Goal: Task Accomplishment & Management: Manage account settings

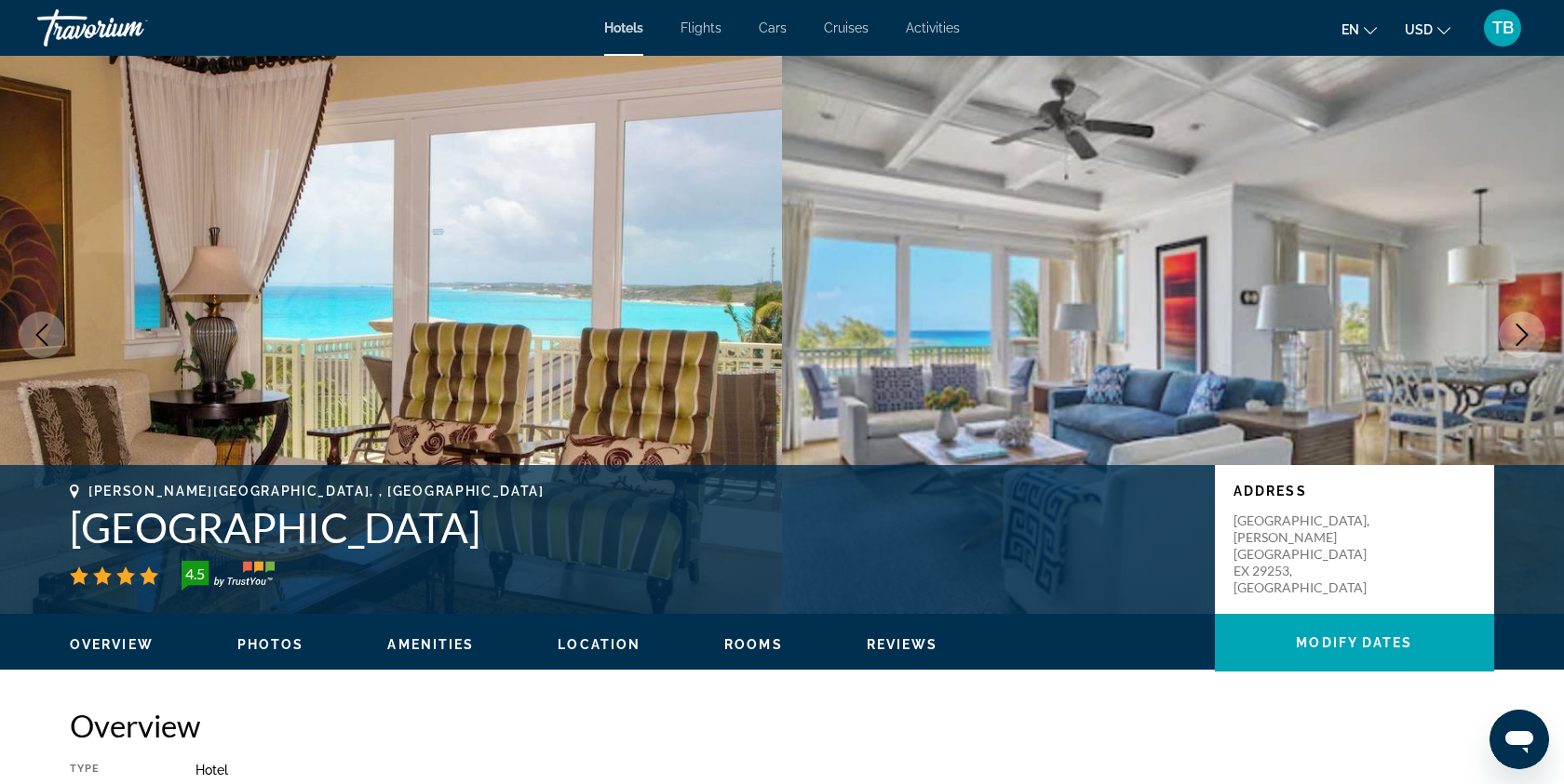
click at [1496, 23] on span "TB" at bounding box center [1502, 28] width 22 height 19
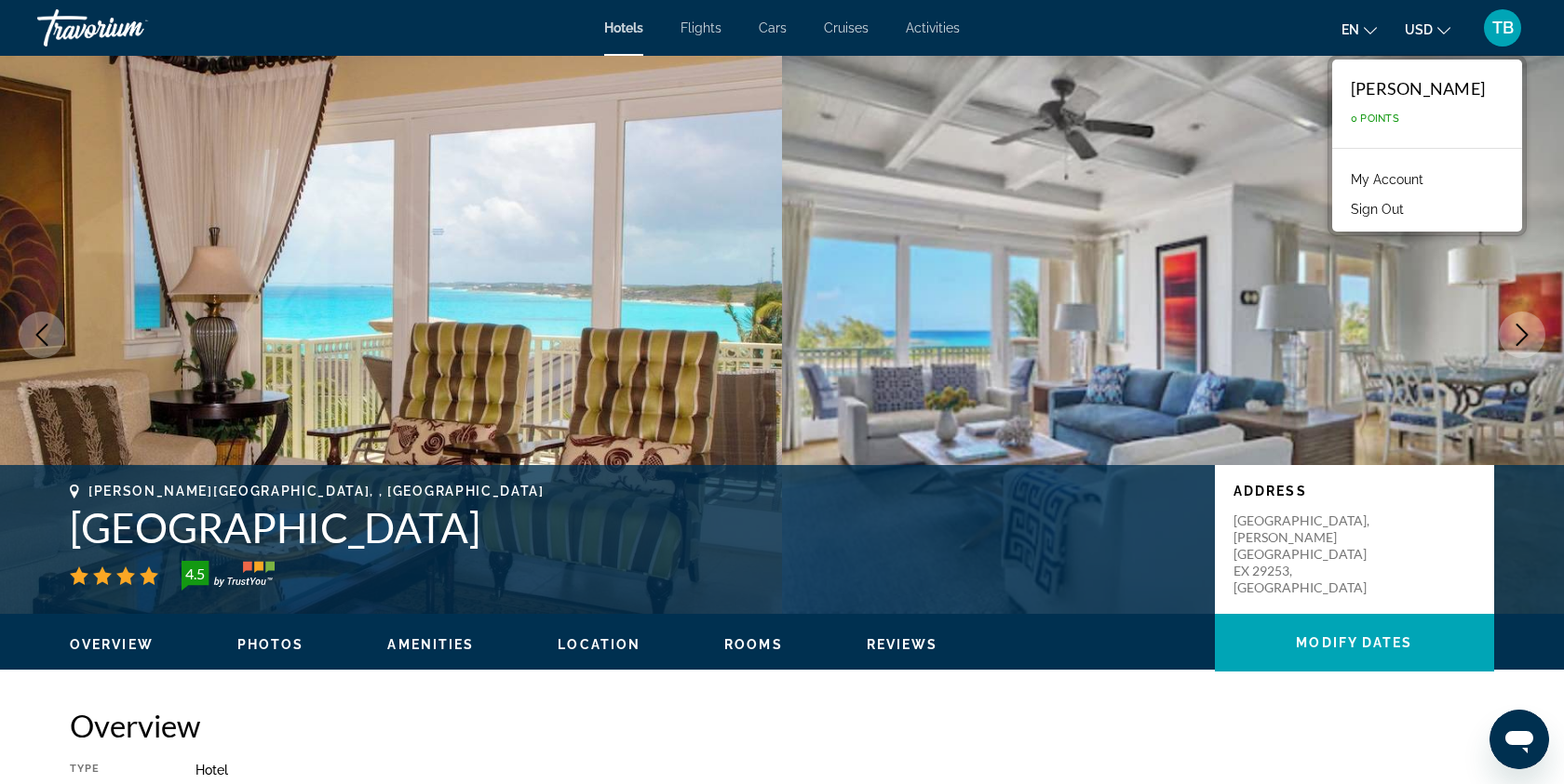
click at [93, 30] on div "Travorium" at bounding box center [130, 28] width 186 height 49
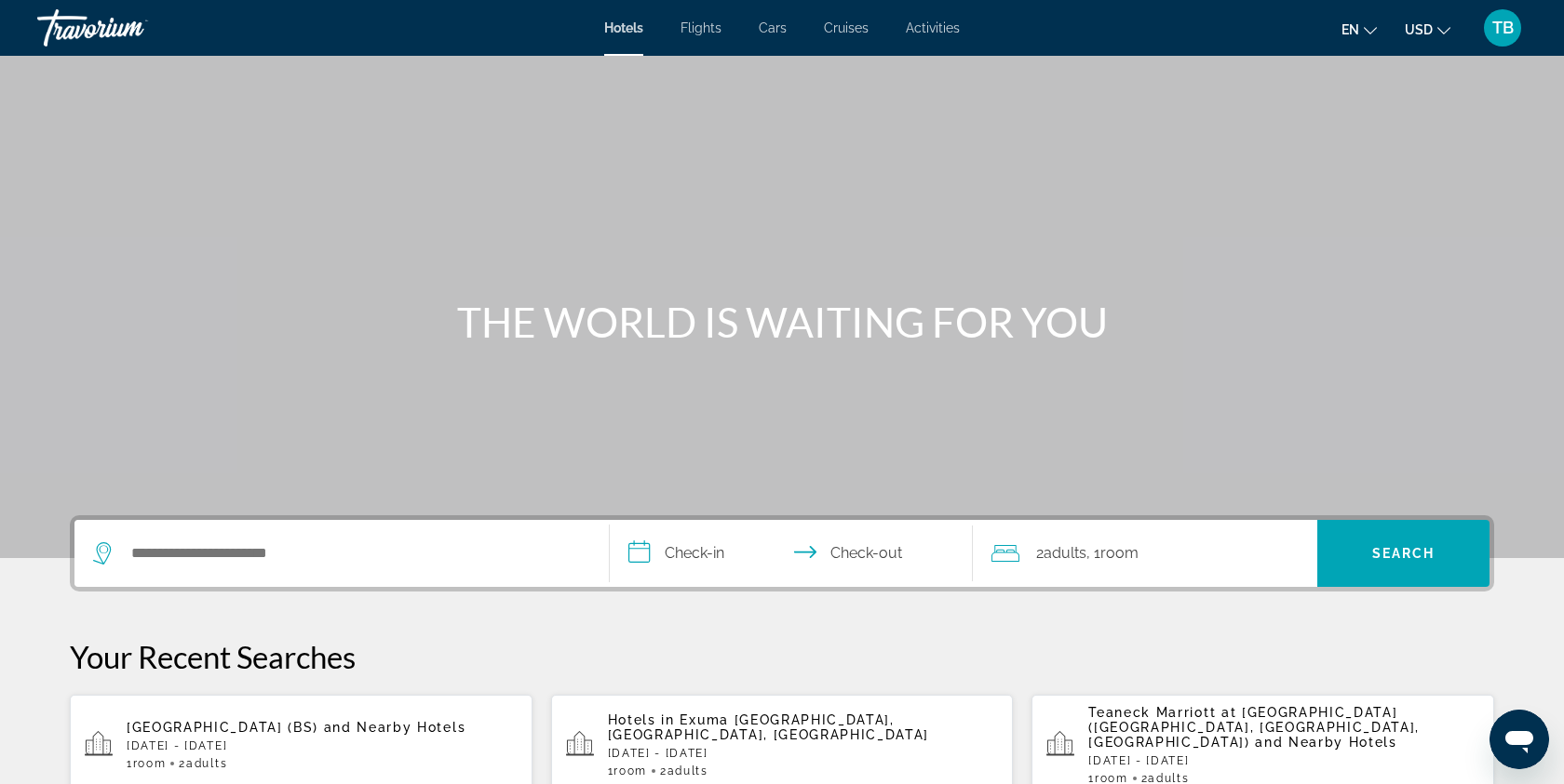
click at [1492, 24] on span "TB" at bounding box center [1502, 28] width 22 height 19
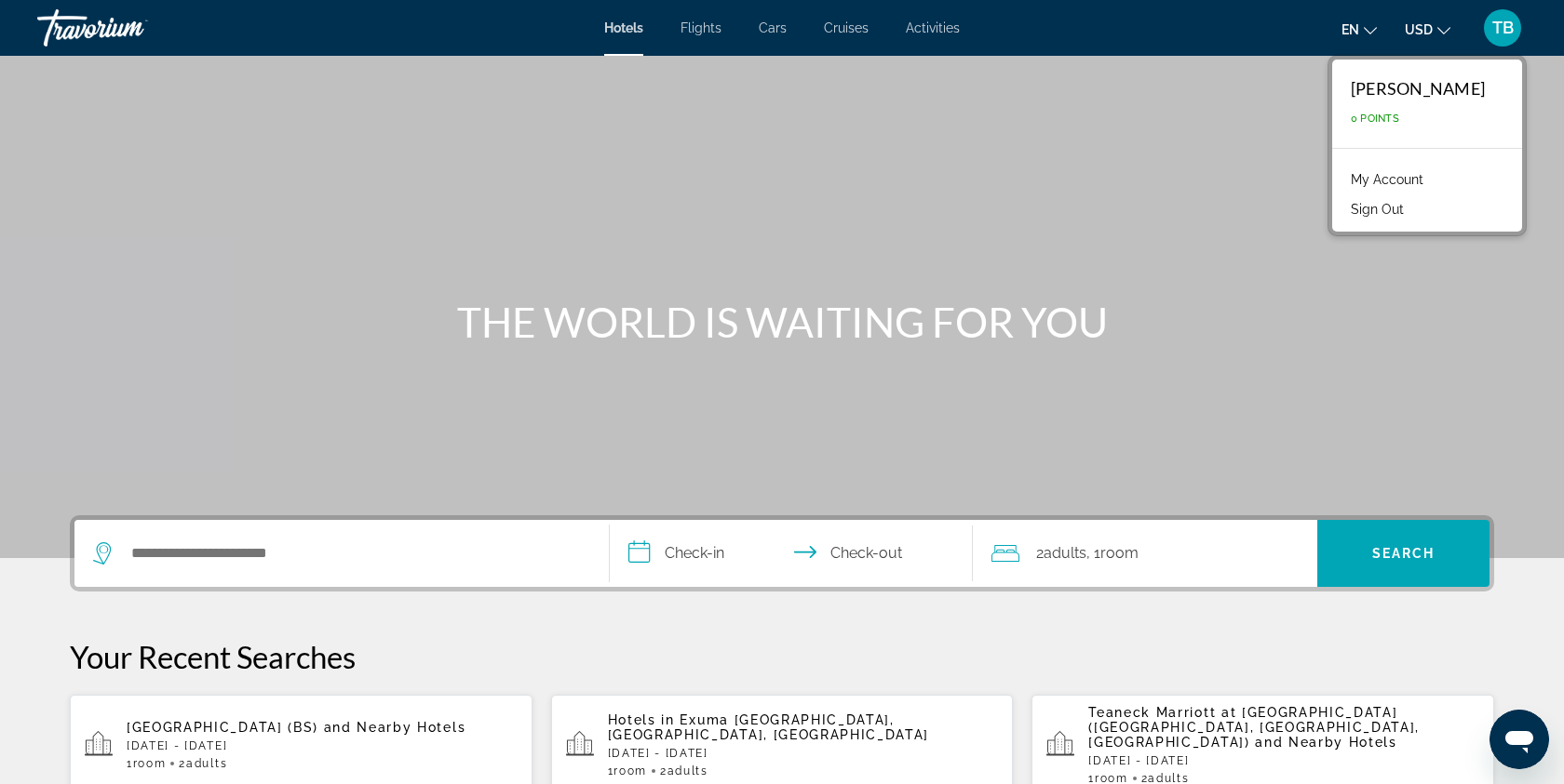
click at [1396, 182] on link "My Account" at bounding box center [1386, 180] width 91 height 24
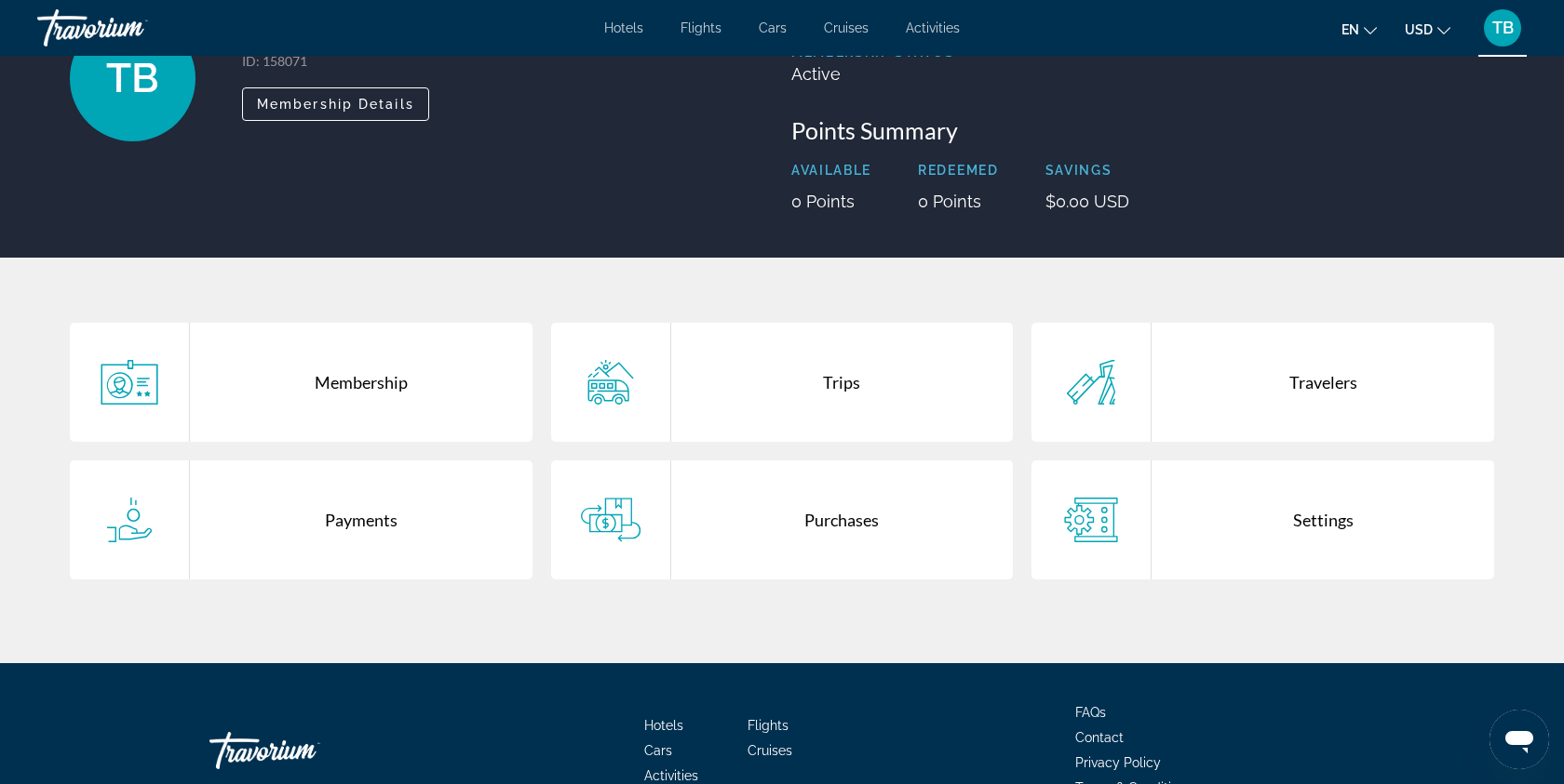
scroll to position [173, 0]
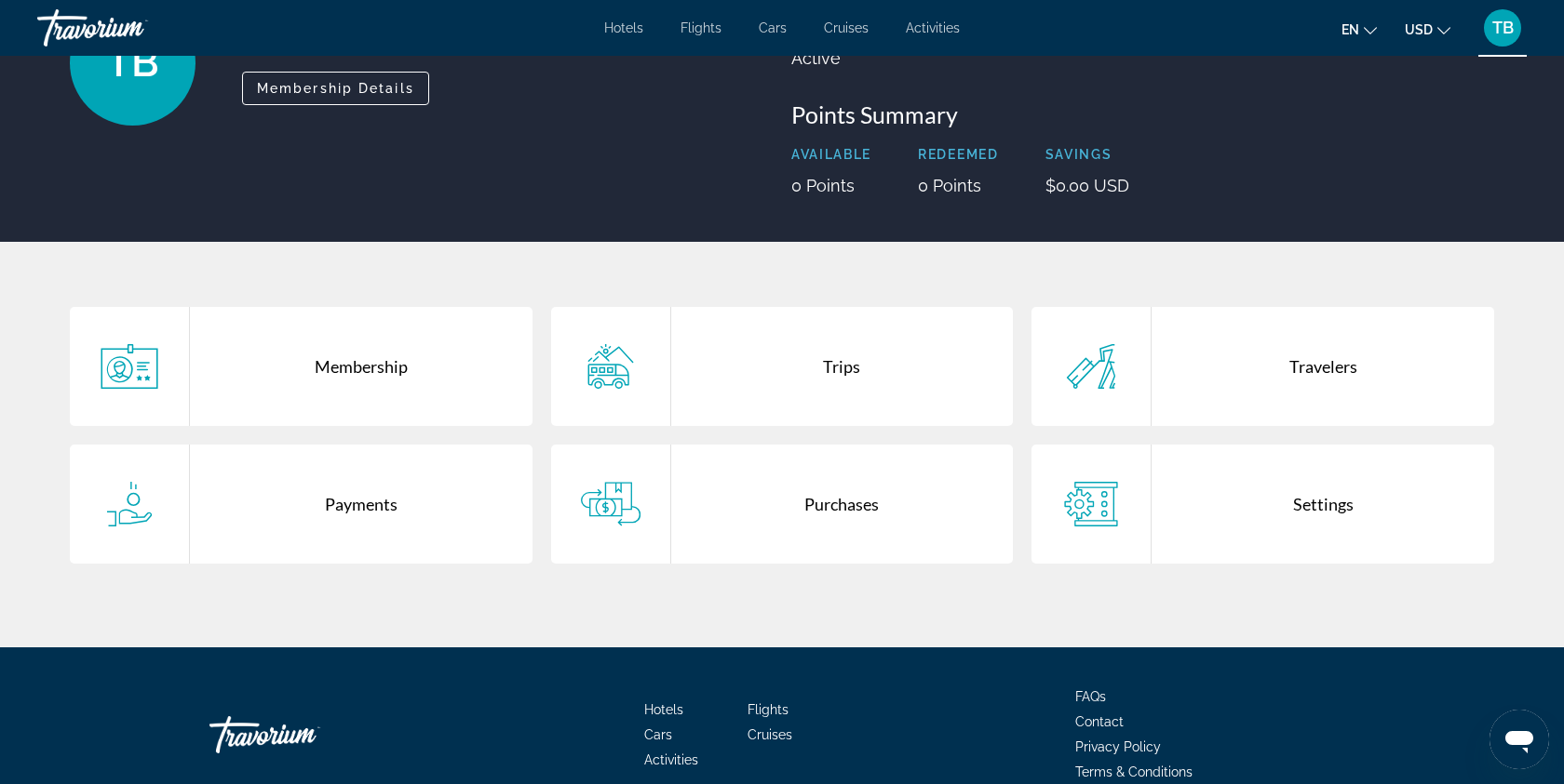
click at [388, 372] on div "Membership" at bounding box center [361, 366] width 343 height 119
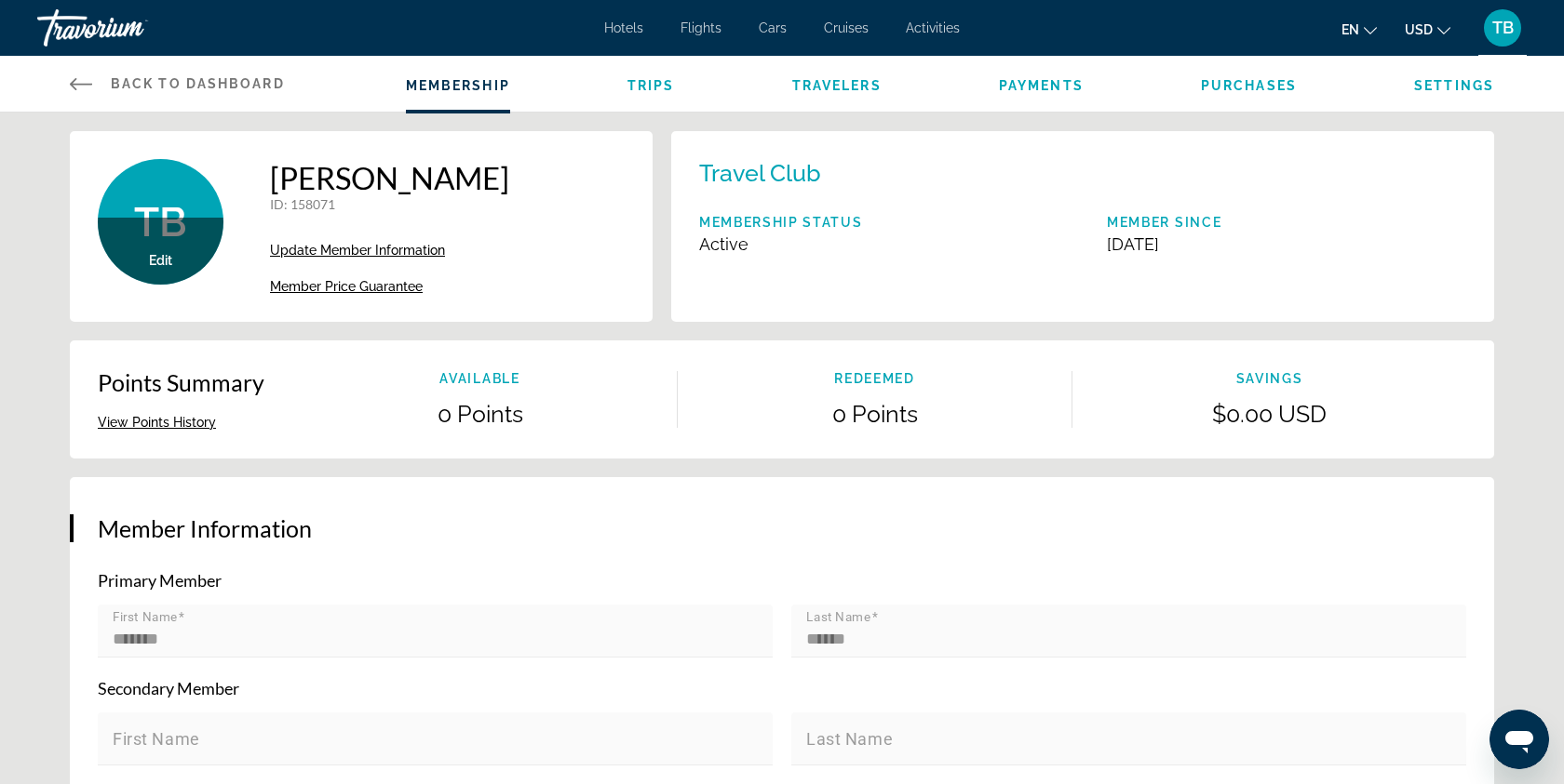
click at [644, 81] on span "Trips" at bounding box center [650, 86] width 48 height 15
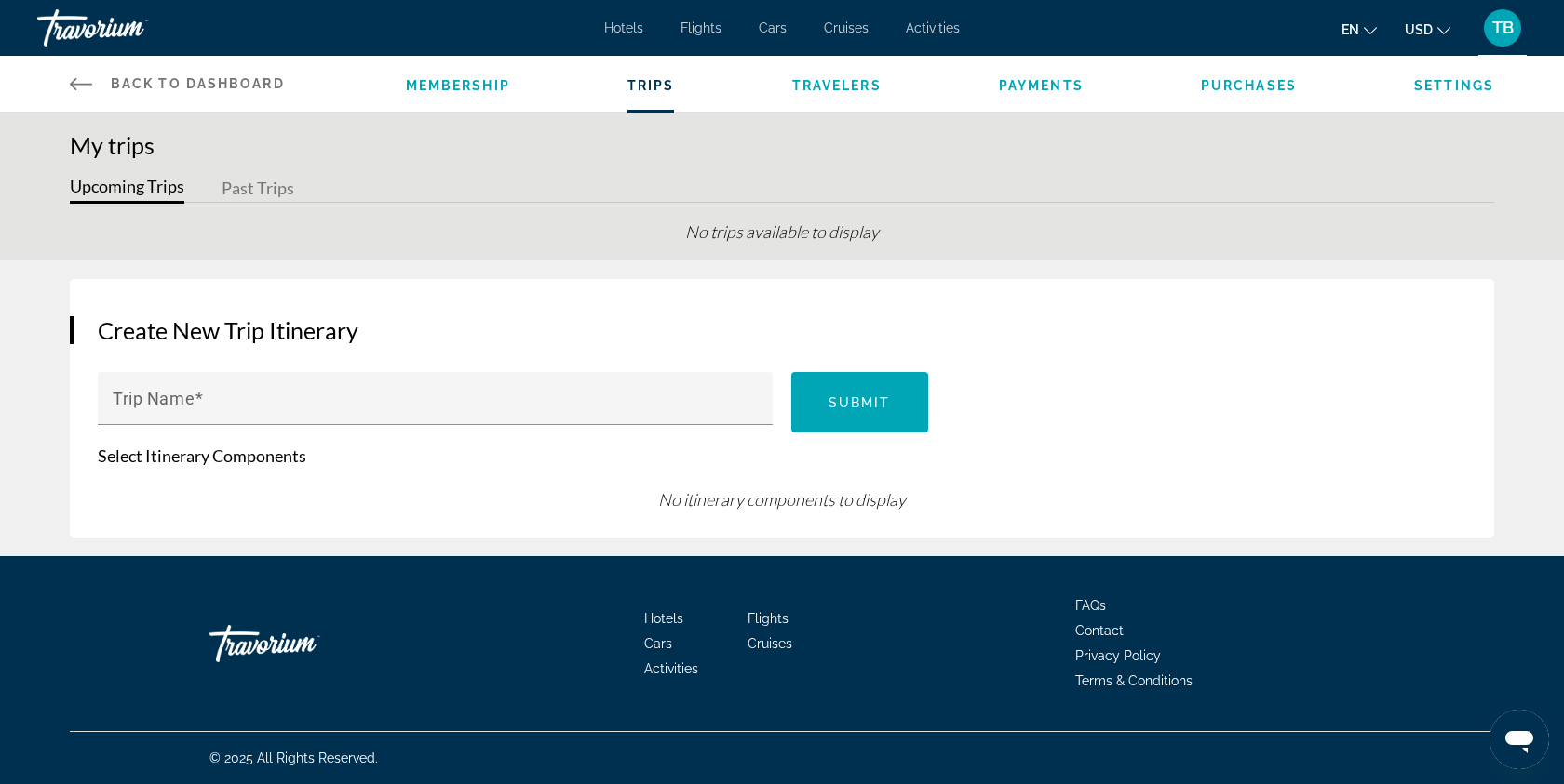
click at [1051, 86] on span "Payments" at bounding box center [1041, 86] width 85 height 15
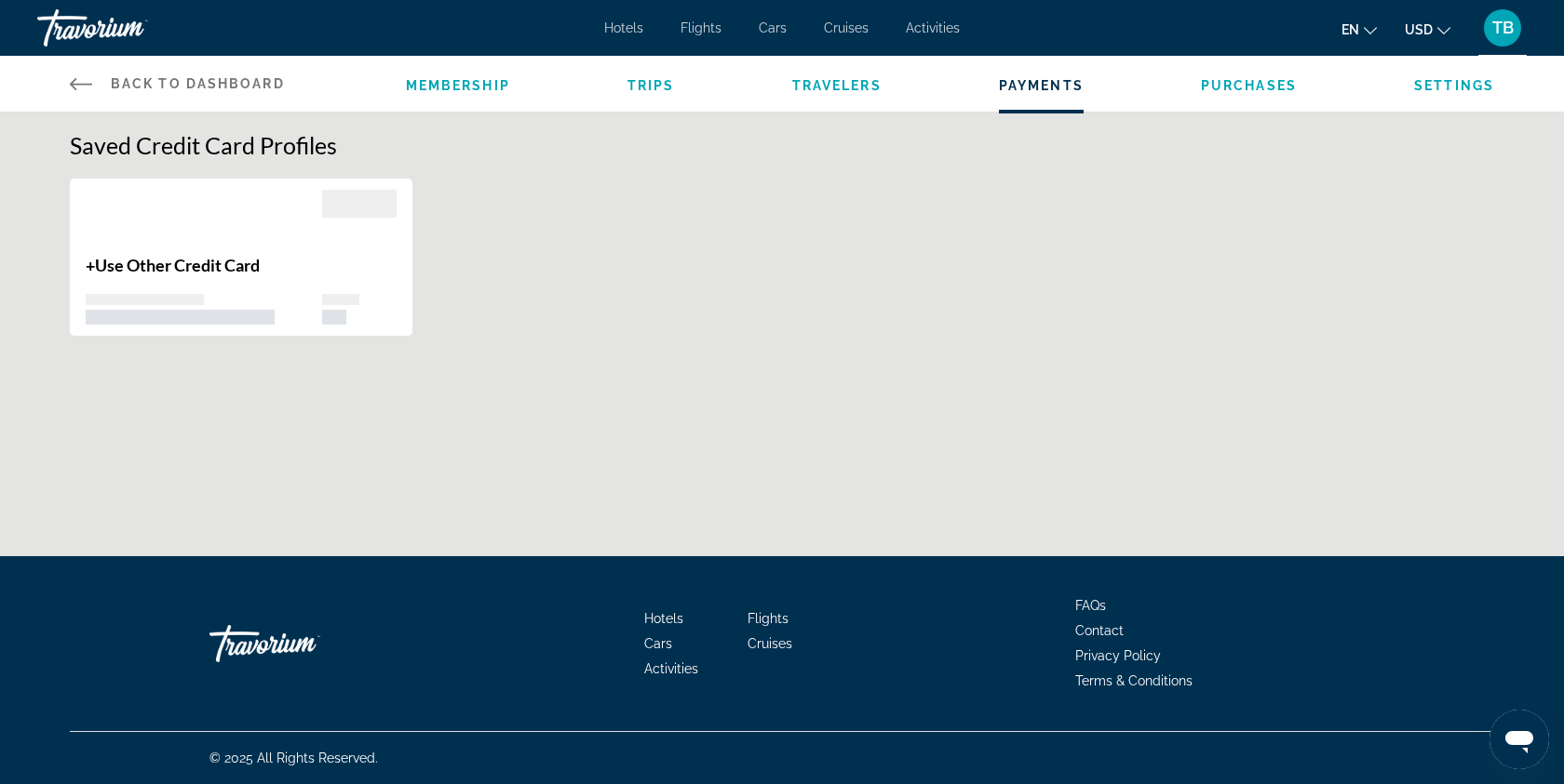
click at [1255, 80] on span "Purchases" at bounding box center [1249, 86] width 95 height 15
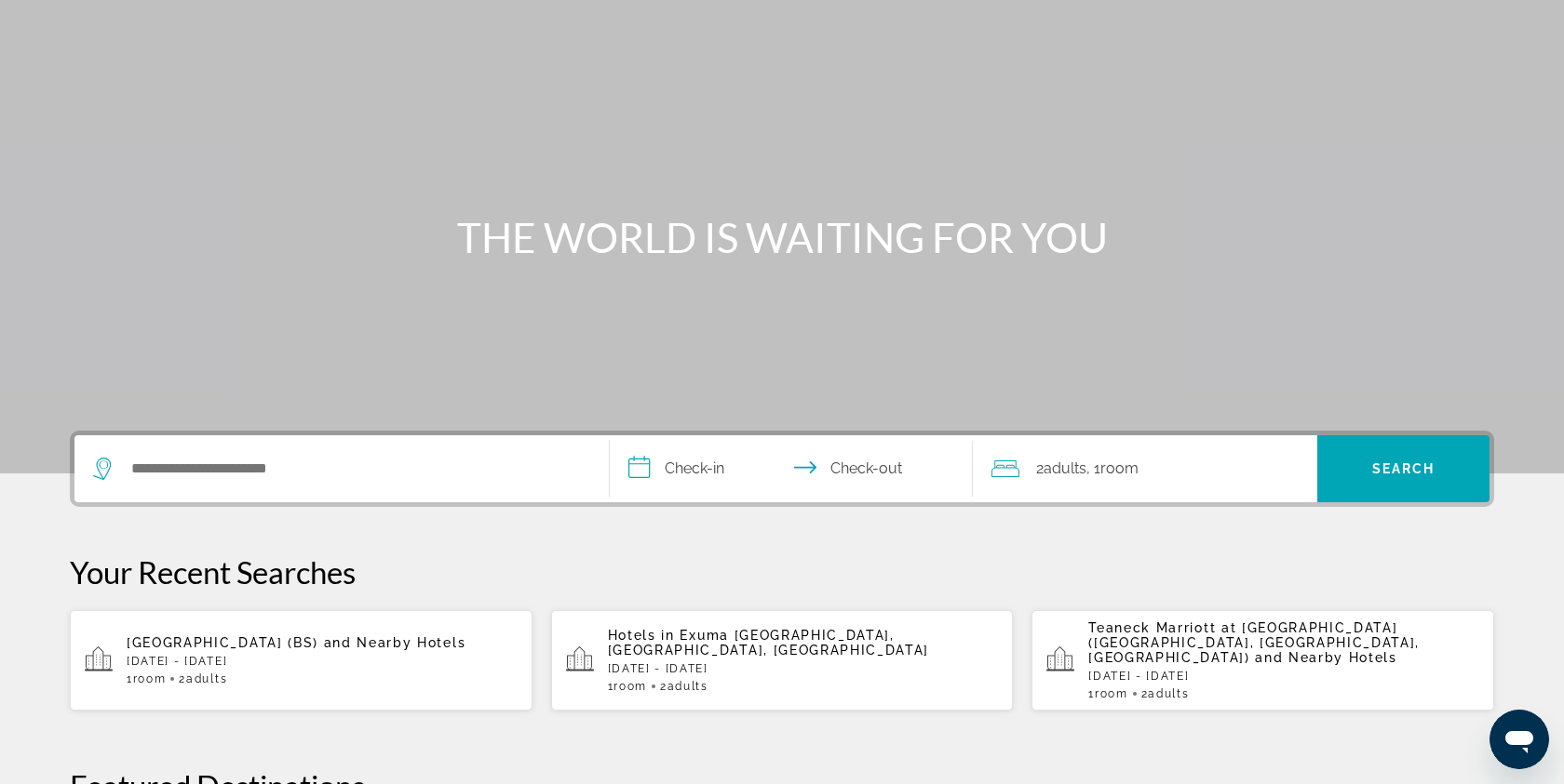
scroll to position [14, 0]
